Goal: Task Accomplishment & Management: Manage account settings

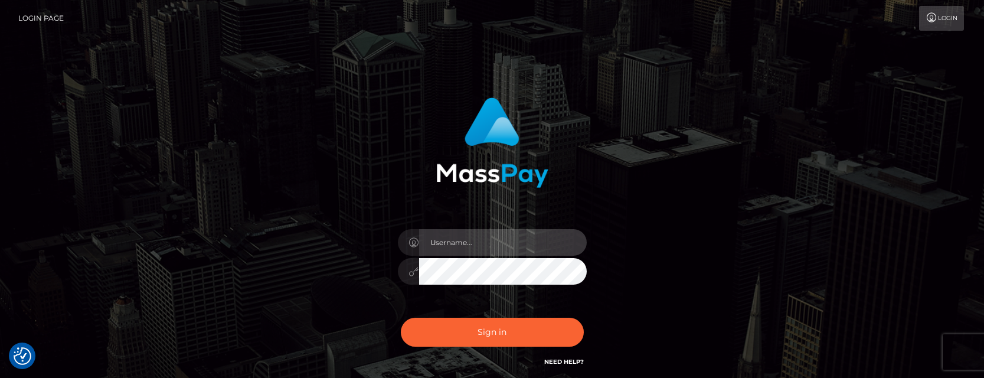
click at [482, 234] on input "text" at bounding box center [503, 242] width 168 height 27
type input "[PERSON_NAME].tilia"
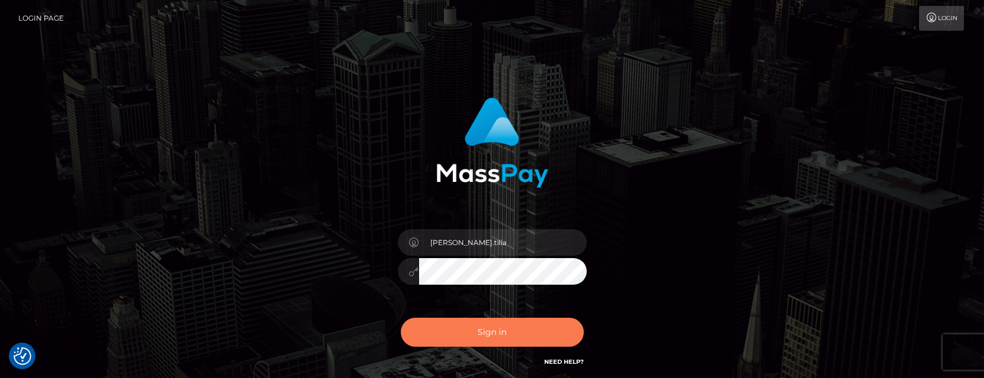
click at [491, 341] on button "Sign in" at bounding box center [492, 332] width 183 height 29
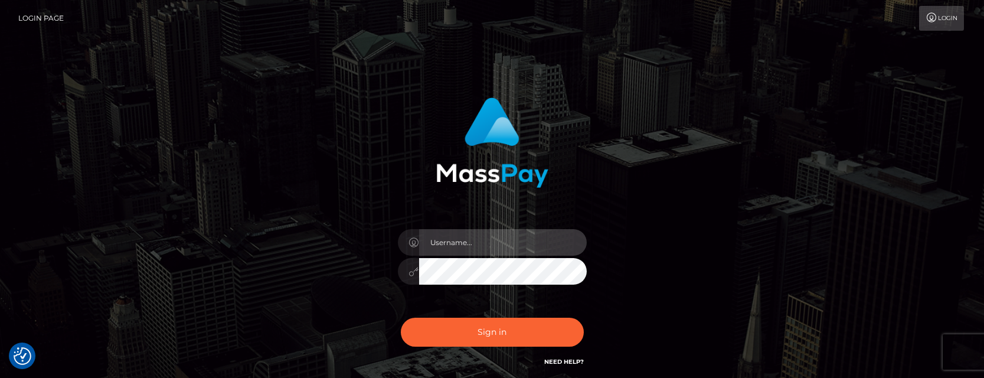
click at [465, 246] on input "text" at bounding box center [503, 242] width 168 height 27
type input "[PERSON_NAME].tilia"
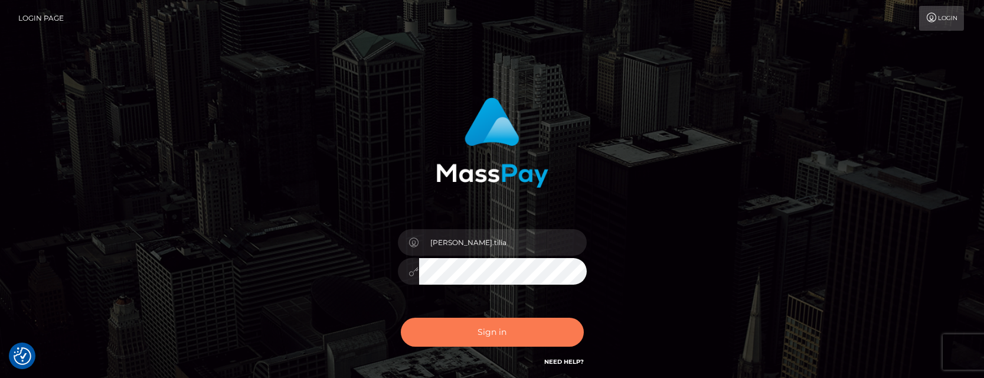
click at [481, 327] on button "Sign in" at bounding box center [492, 332] width 183 height 29
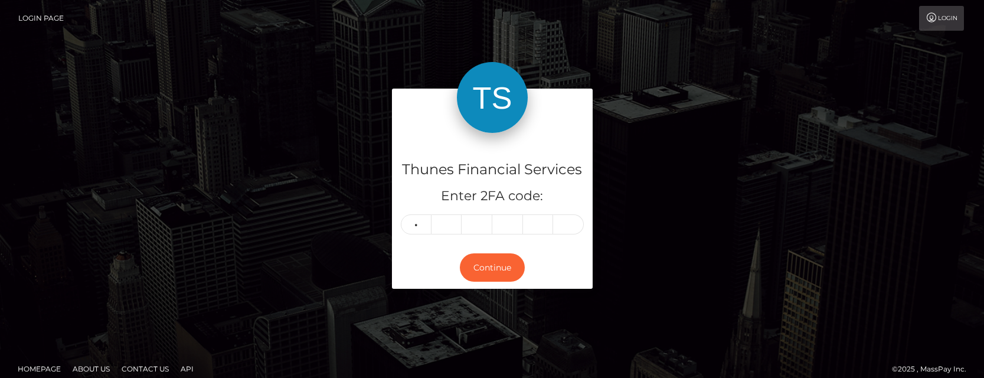
type input "7"
type input "3"
type input "8"
type input "9"
type input "1"
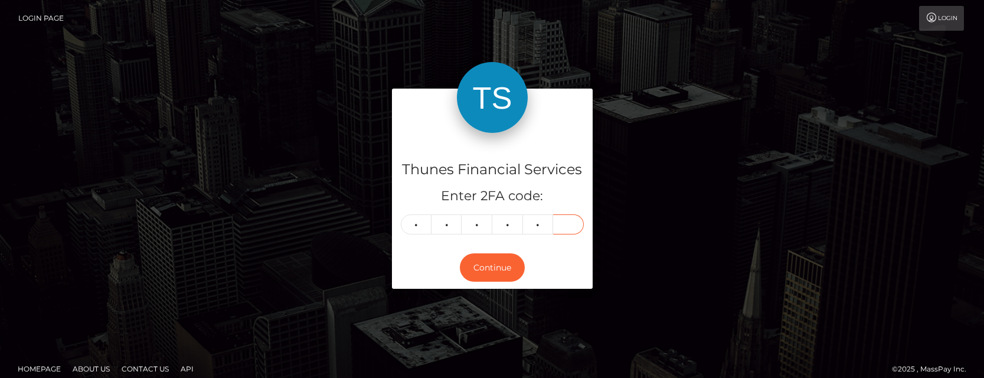
type input "2"
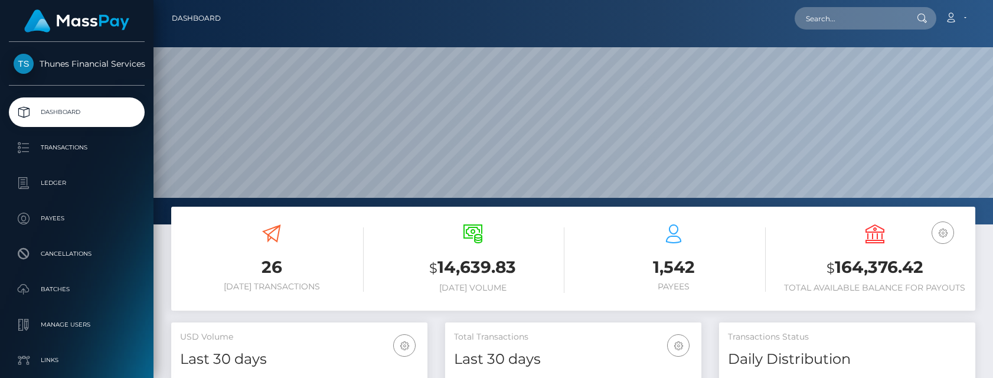
scroll to position [210, 256]
